Goal: Find specific page/section: Find specific page/section

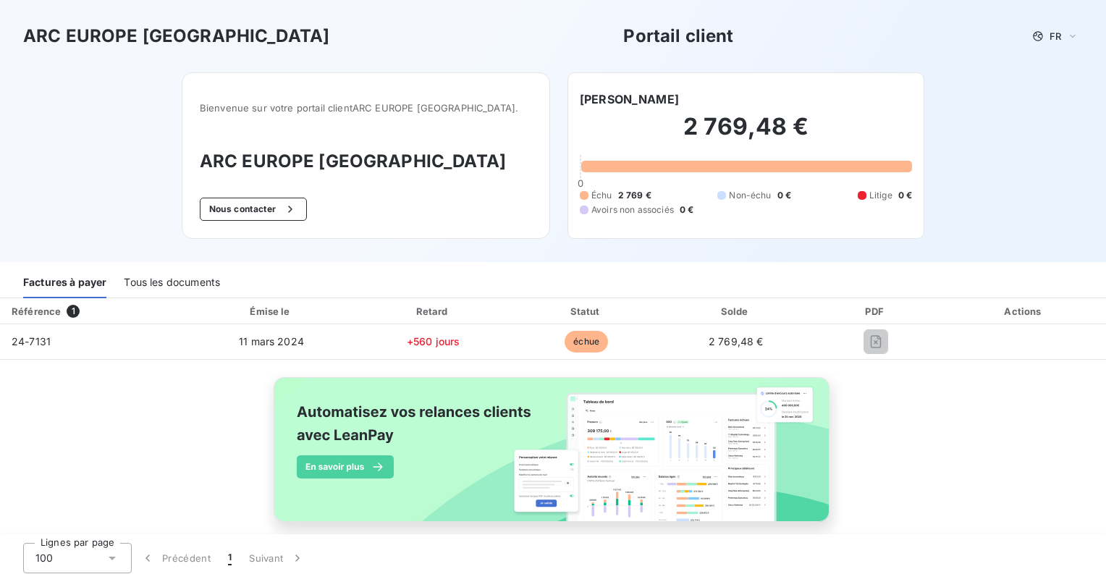
scroll to position [19, 0]
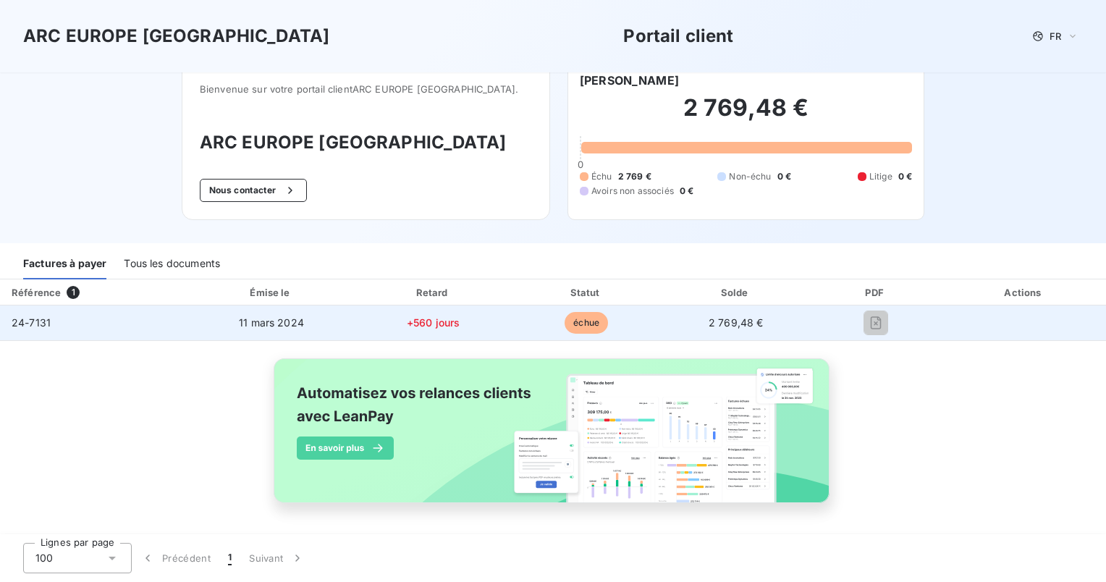
click at [246, 318] on span "11 mars 2024" at bounding box center [271, 322] width 65 height 12
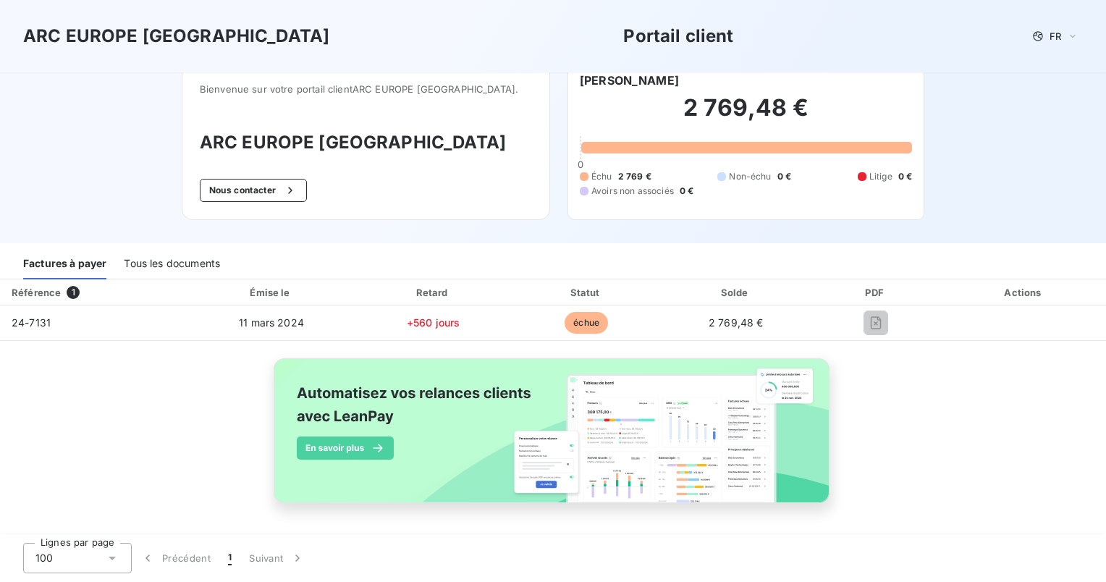
click at [145, 264] on div "Tous les documents" at bounding box center [172, 264] width 96 height 30
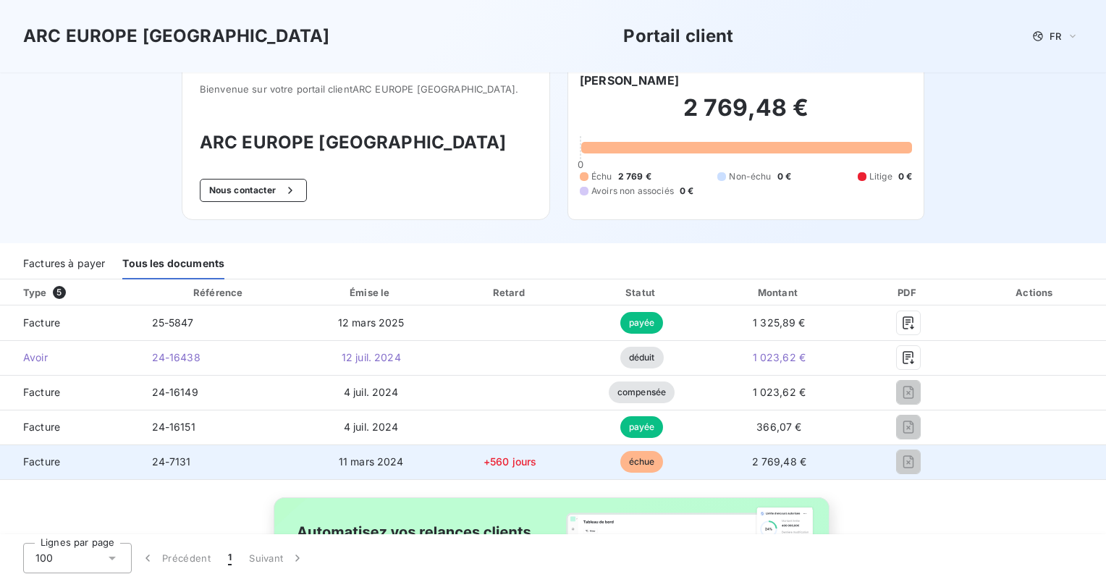
click at [45, 466] on span "Facture" at bounding box center [70, 462] width 117 height 14
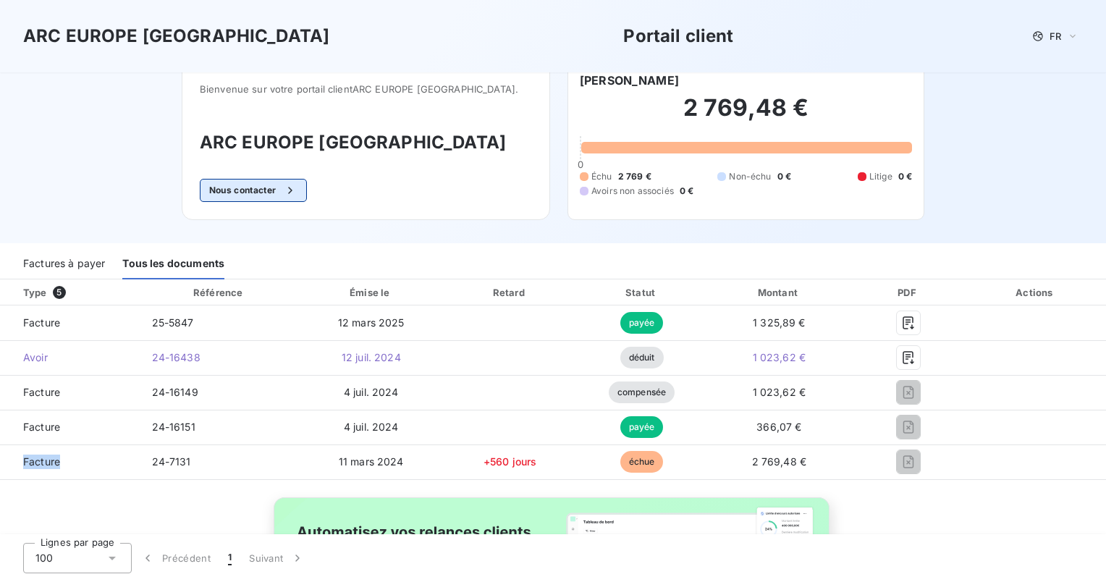
scroll to position [0, 0]
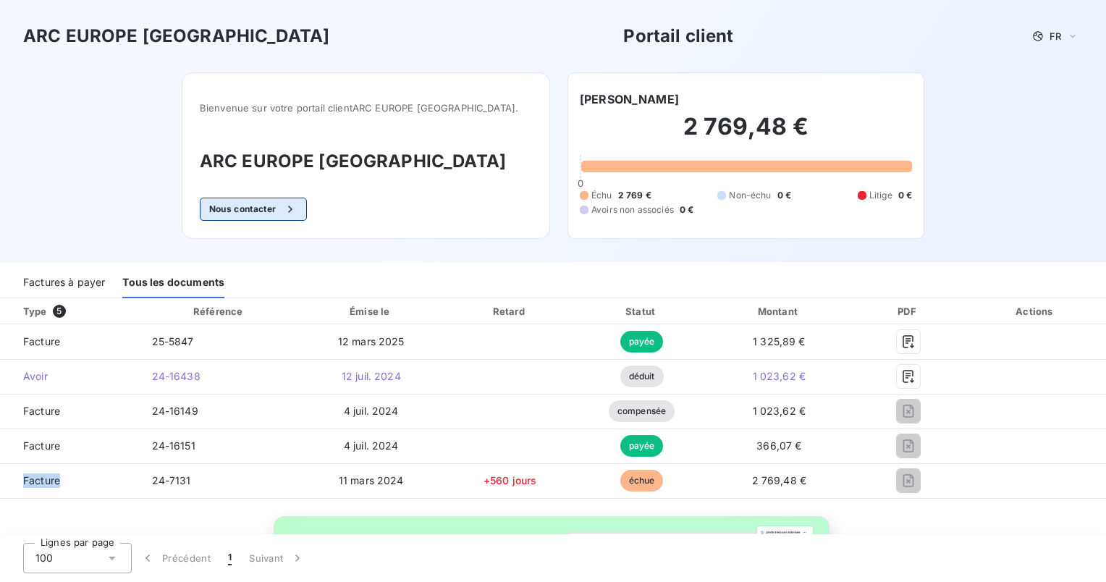
click at [272, 203] on button "Nous contacter" at bounding box center [253, 209] width 107 height 23
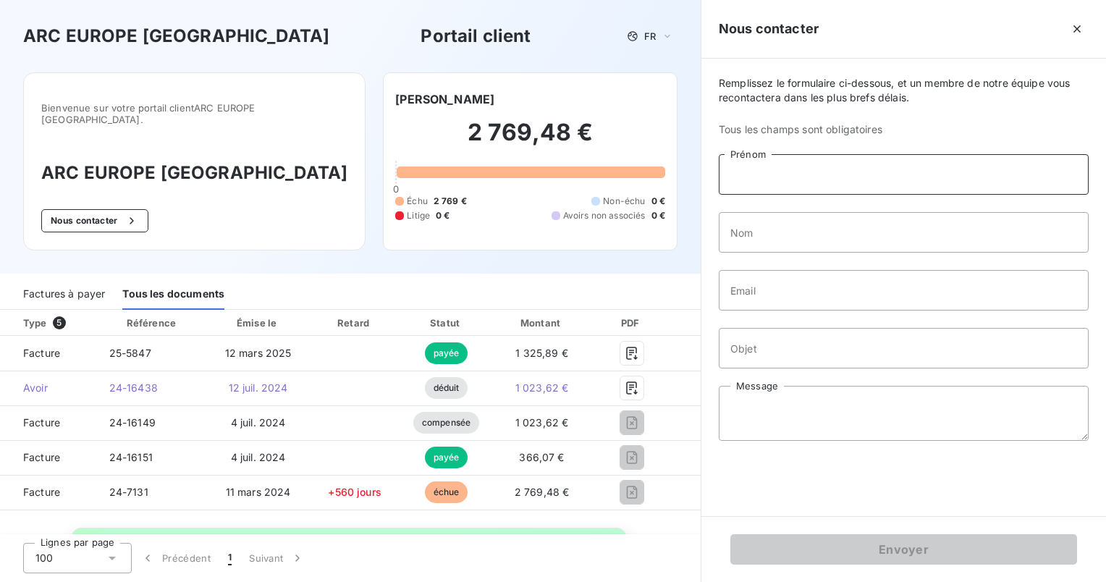
click at [745, 170] on input "Prénom" at bounding box center [904, 174] width 370 height 41
